Goal: Check status

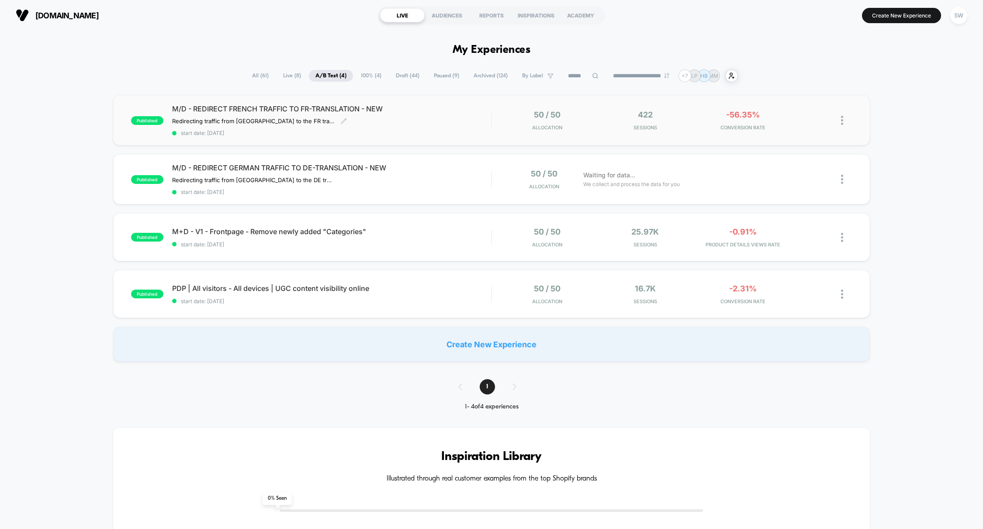
click at [448, 133] on span "start date: [DATE]" at bounding box center [331, 133] width 319 height 7
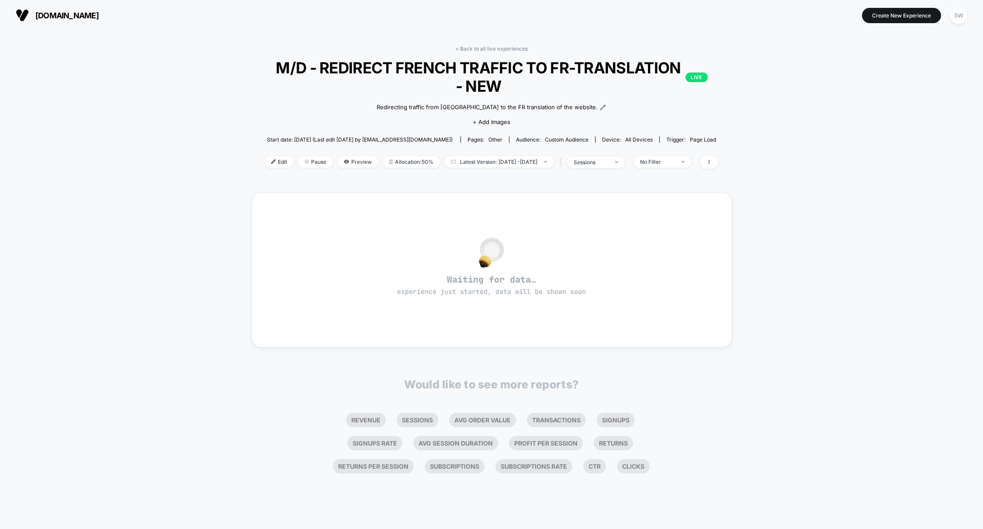
click at [484, 48] on link "< Back to all live experiences" at bounding box center [491, 48] width 72 height 7
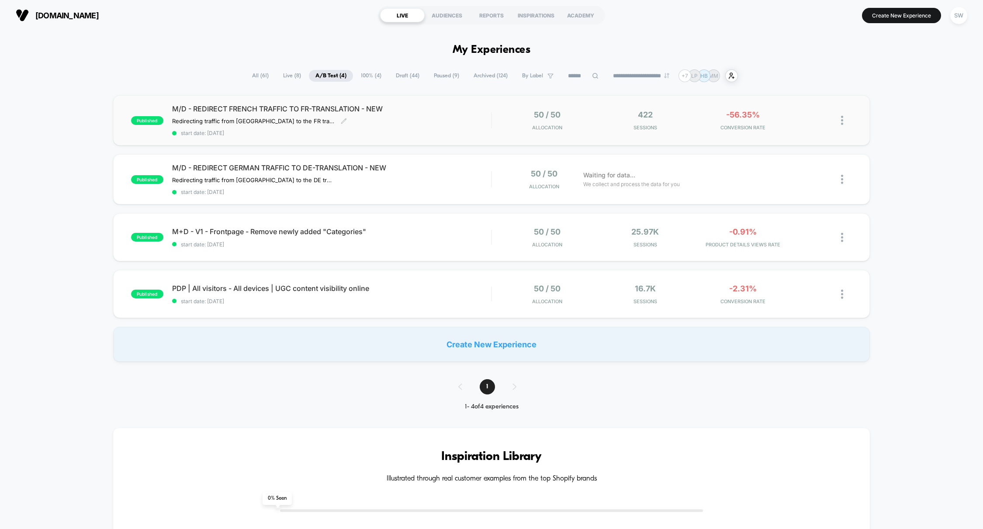
click at [482, 116] on div "M/D - REDIRECT FRENCH TRAFFIC TO FR-TRANSLATION - NEW Redirecting traffic from …" at bounding box center [331, 120] width 319 height 32
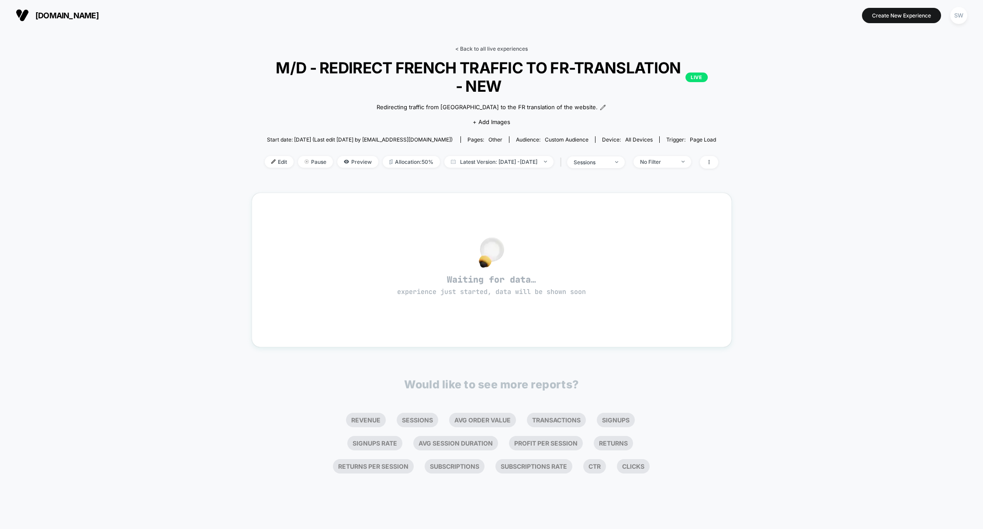
click at [503, 48] on link "< Back to all live experiences" at bounding box center [491, 48] width 72 height 7
